Goal: Information Seeking & Learning: Find specific fact

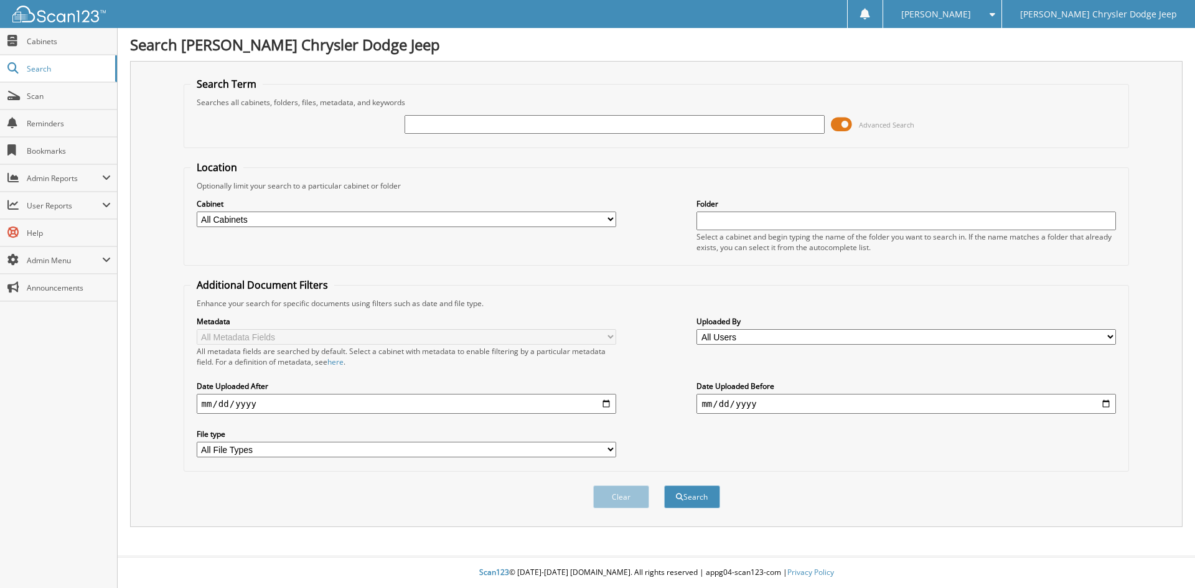
click at [511, 126] on input "text" at bounding box center [613, 124] width 419 height 19
type input "2521946"
click at [664, 485] on button "Search" at bounding box center [692, 496] width 56 height 23
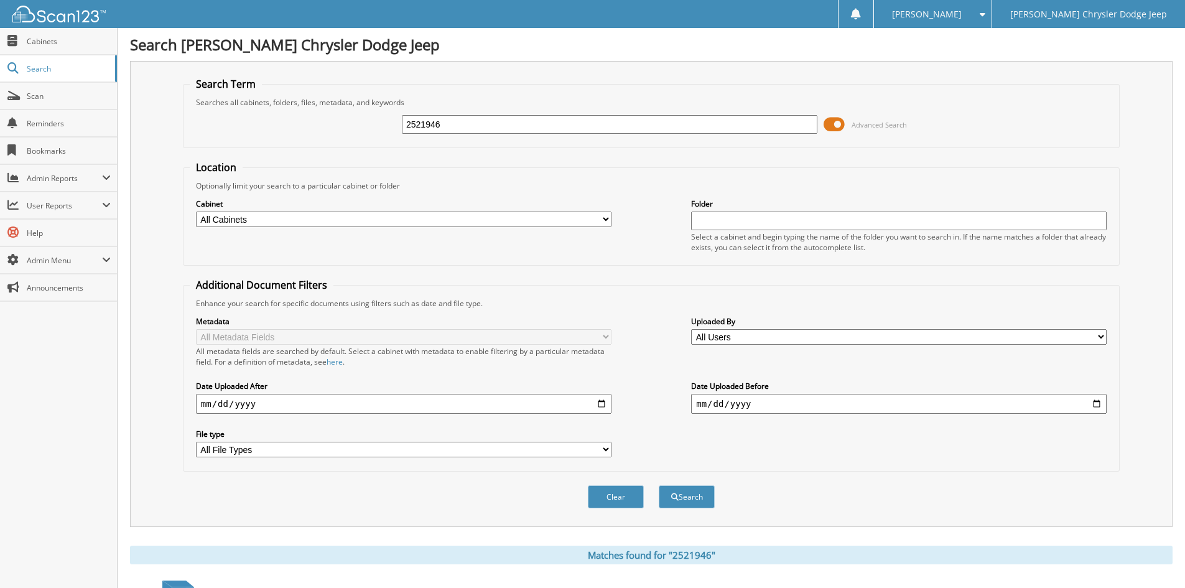
scroll to position [156, 0]
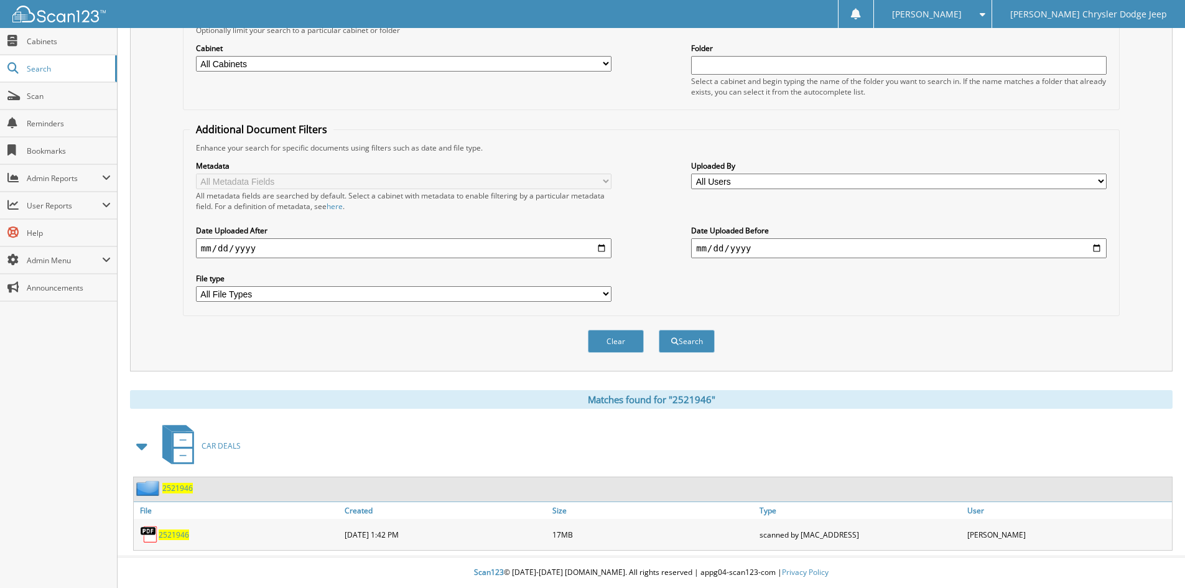
click at [179, 529] on span "2521946" at bounding box center [174, 534] width 30 height 11
